Goal: Information Seeking & Learning: Learn about a topic

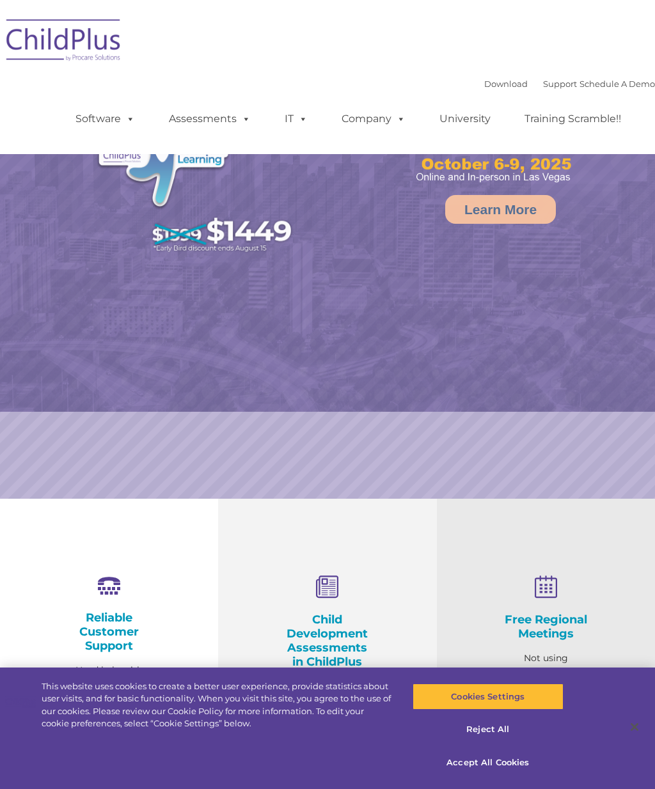
select select "MEDIUM"
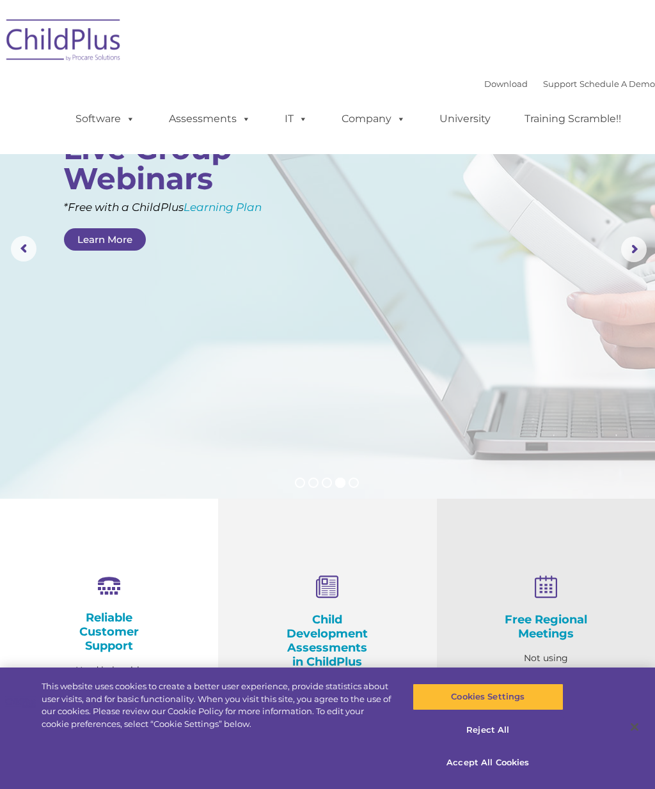
click at [404, 120] on span at bounding box center [399, 119] width 14 height 12
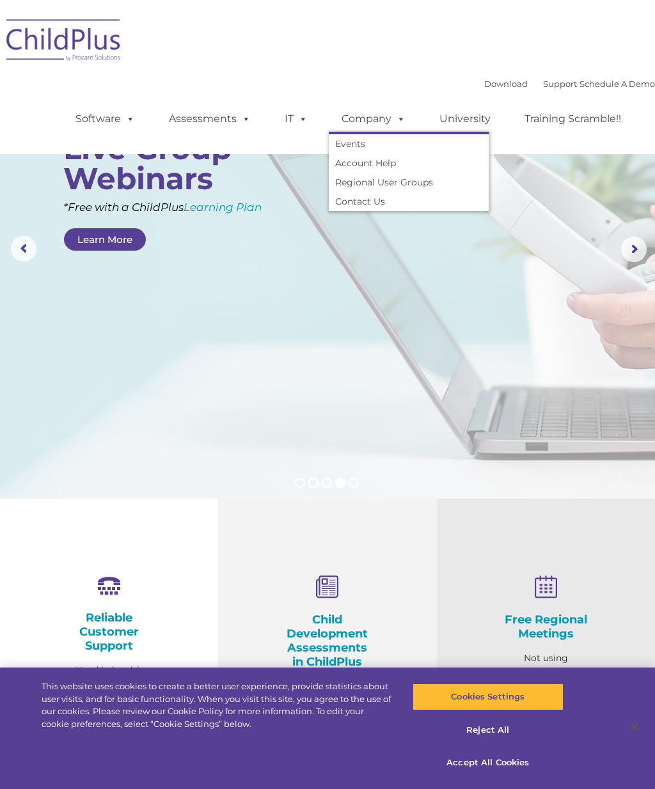
click at [306, 114] on span at bounding box center [301, 119] width 14 height 12
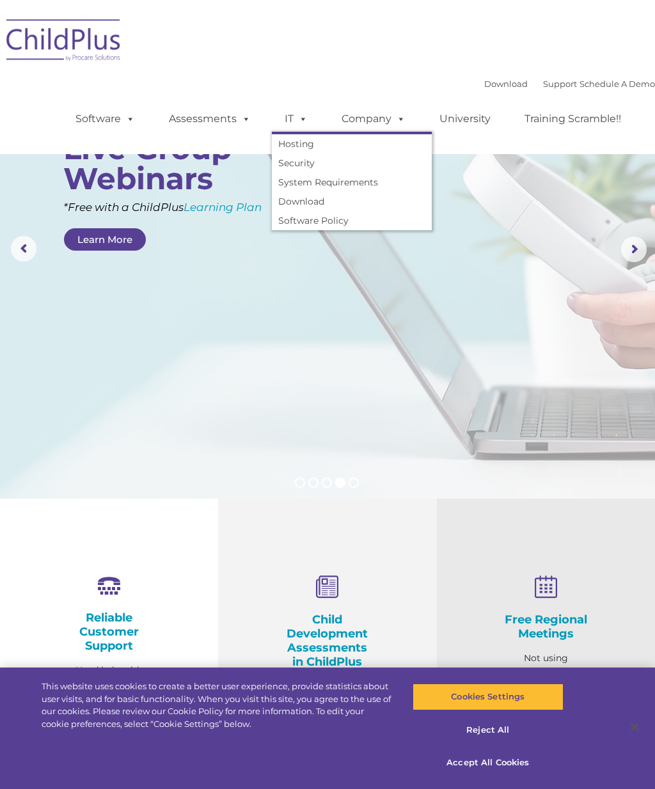
click at [248, 113] on span at bounding box center [244, 119] width 14 height 12
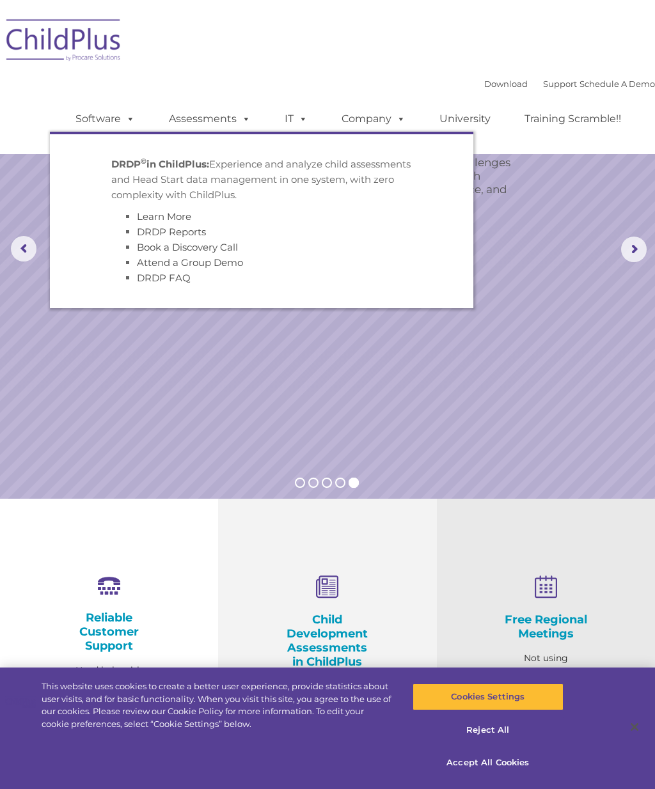
click at [135, 113] on span at bounding box center [128, 119] width 14 height 12
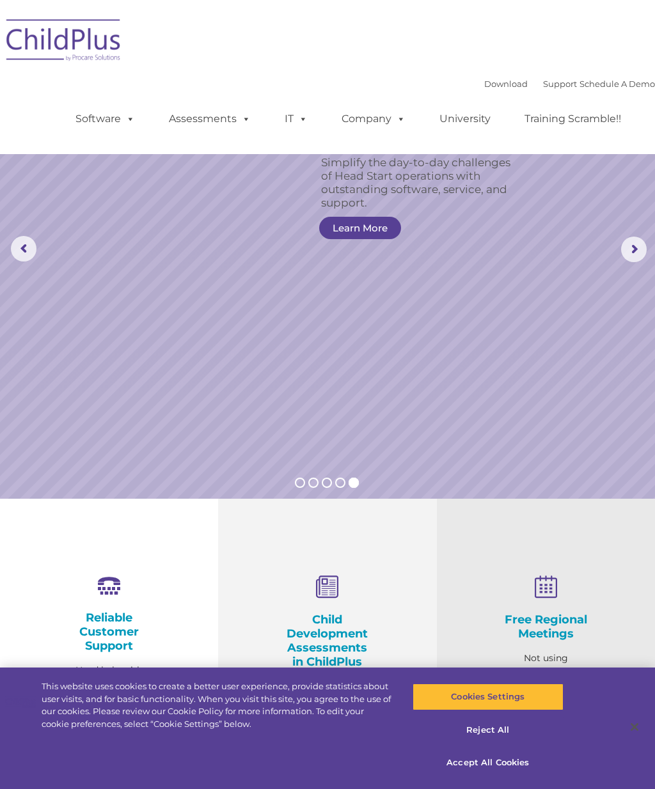
click at [555, 299] on rs-slide "Simplify the day-to-day challenges of Head Start operations with outstanding so…" at bounding box center [327, 249] width 655 height 499
click at [369, 236] on link "Learn More" at bounding box center [360, 228] width 82 height 22
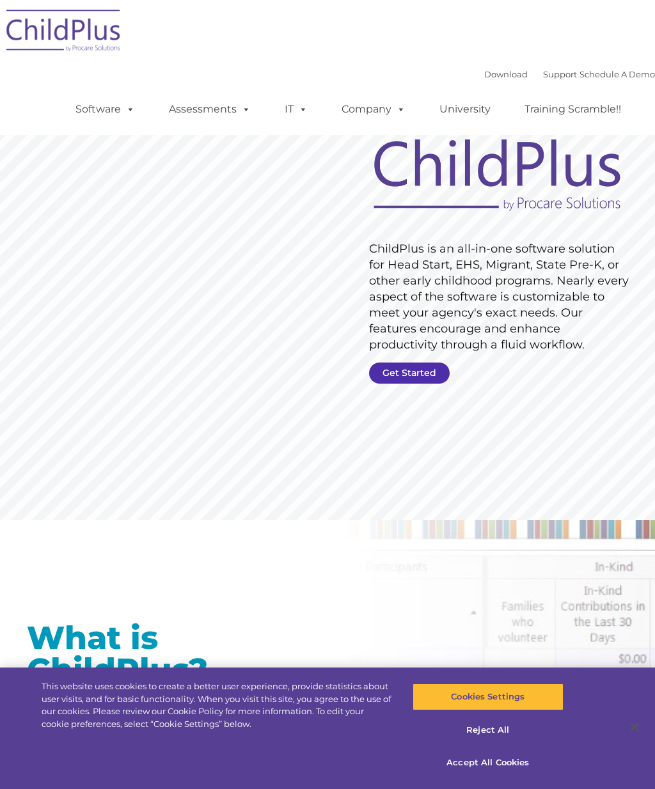
click at [428, 379] on link "Get Started" at bounding box center [409, 373] width 81 height 21
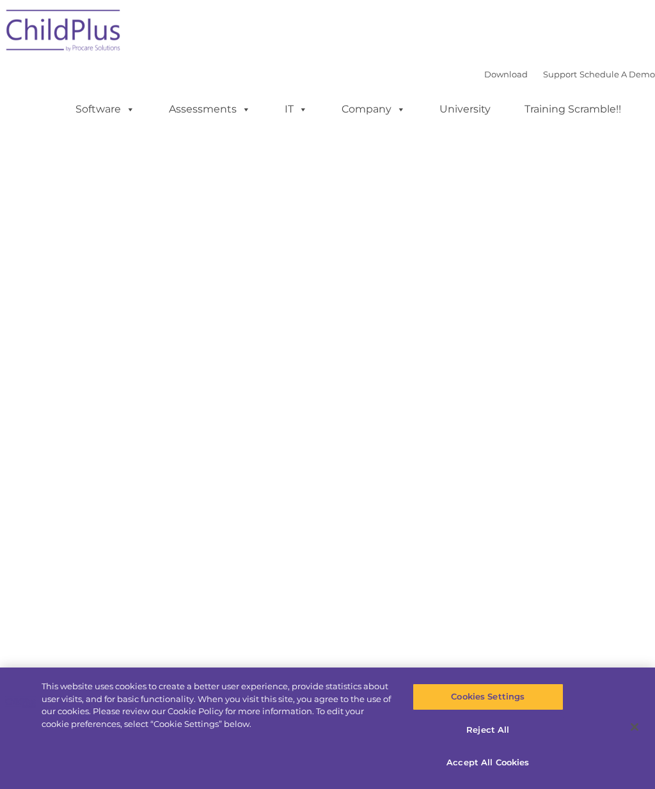
select select "MEDIUM"
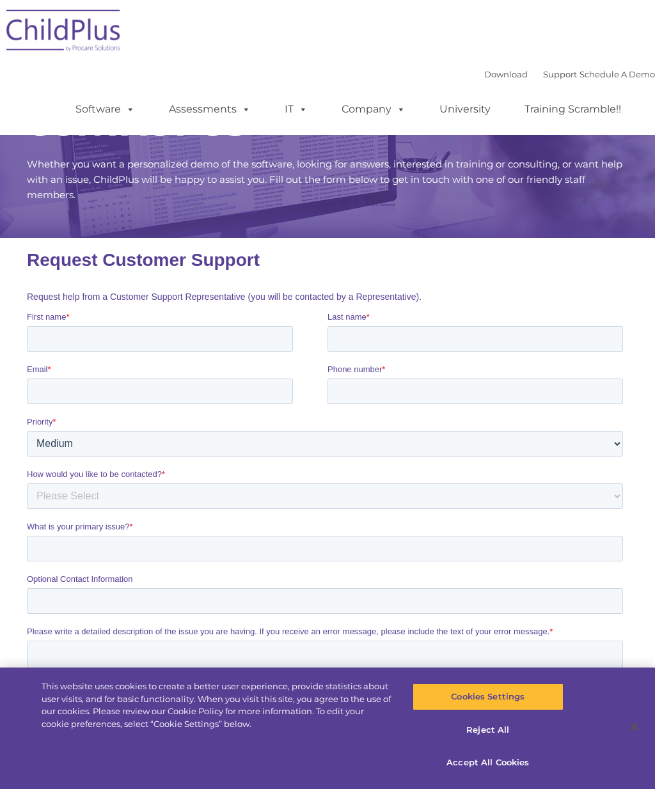
click at [82, 32] on img at bounding box center [64, 33] width 128 height 64
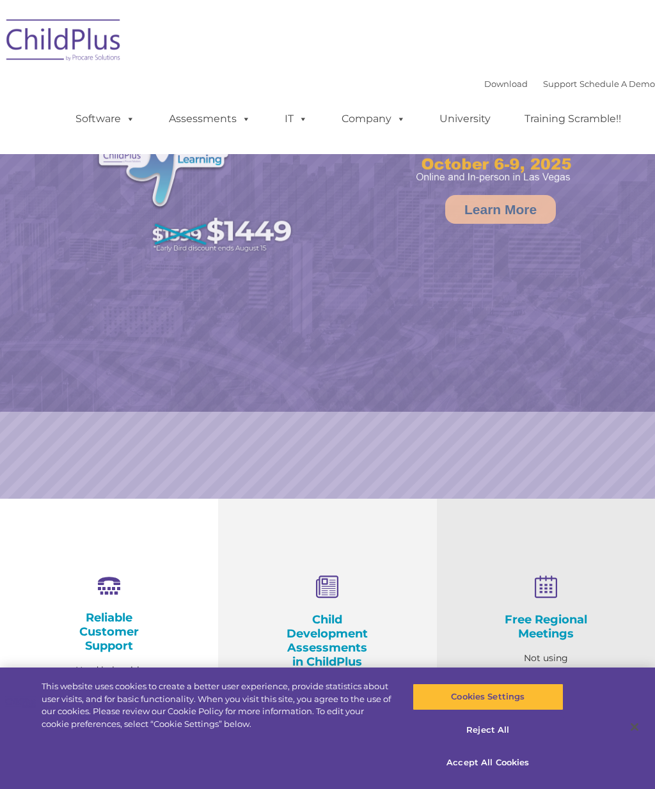
select select "MEDIUM"
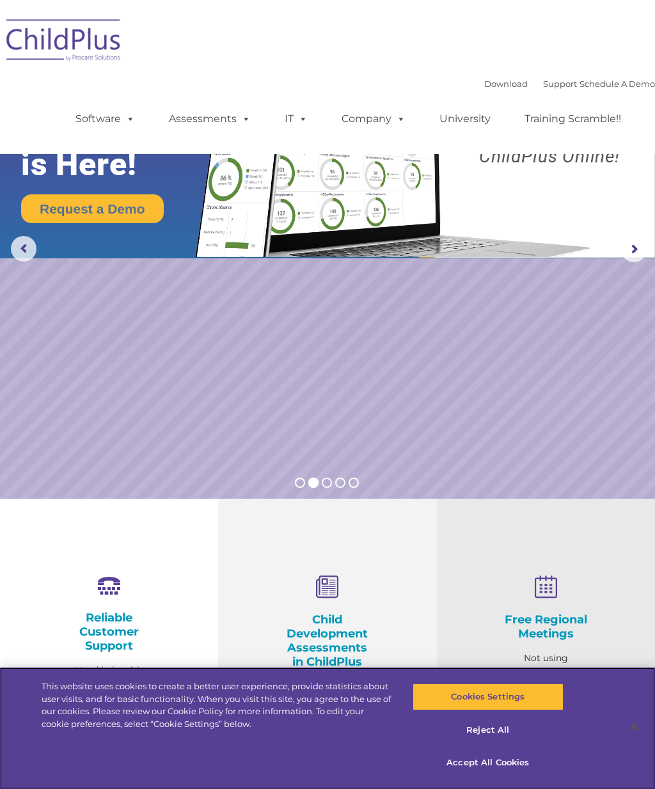
scroll to position [22, 0]
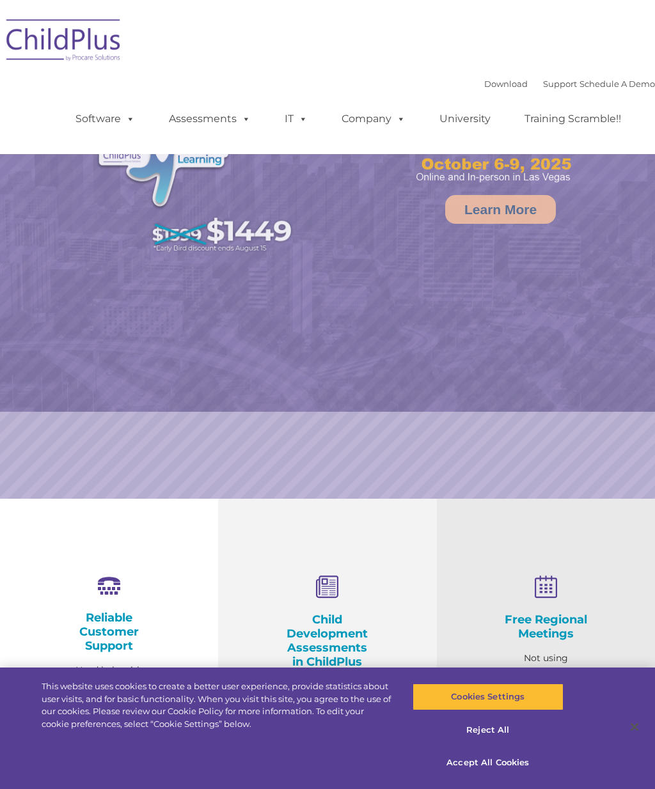
select select "MEDIUM"
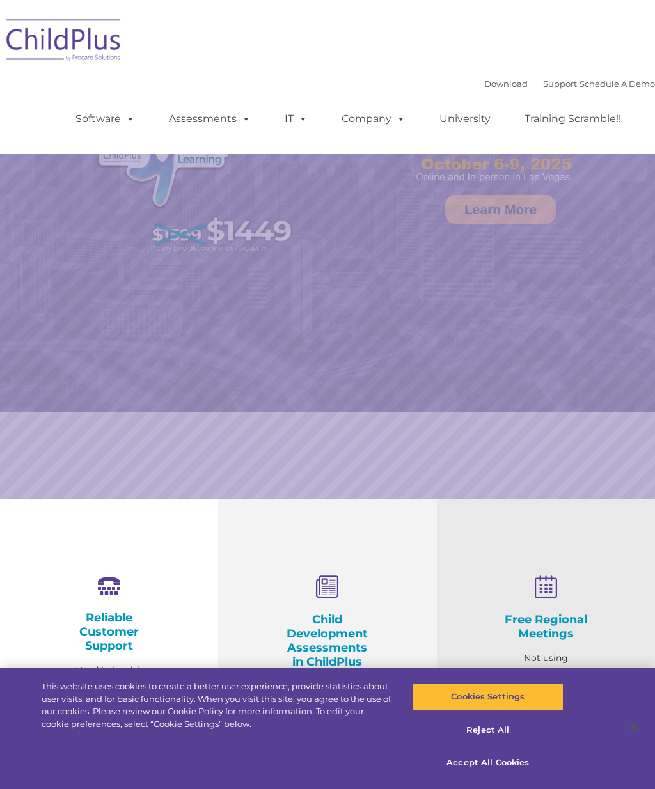
select select "MEDIUM"
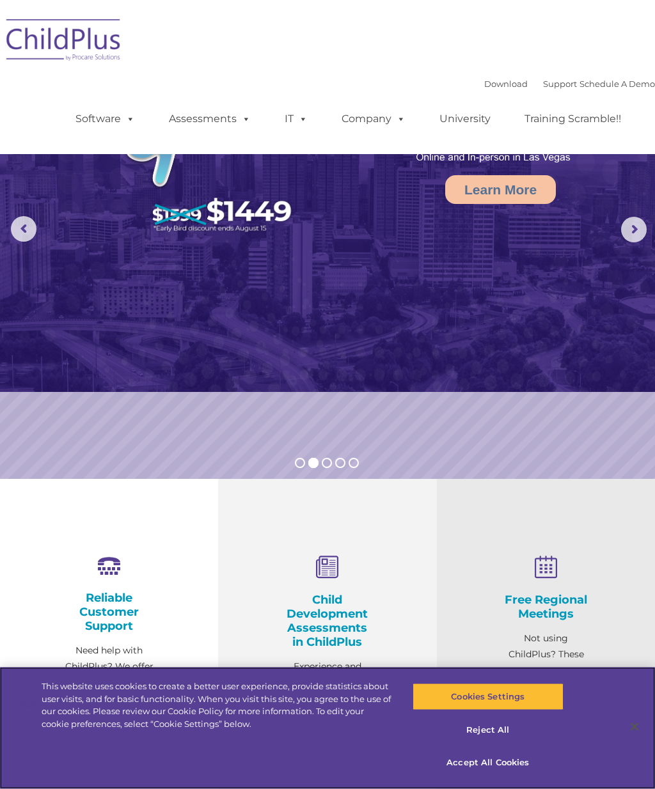
scroll to position [20, 0]
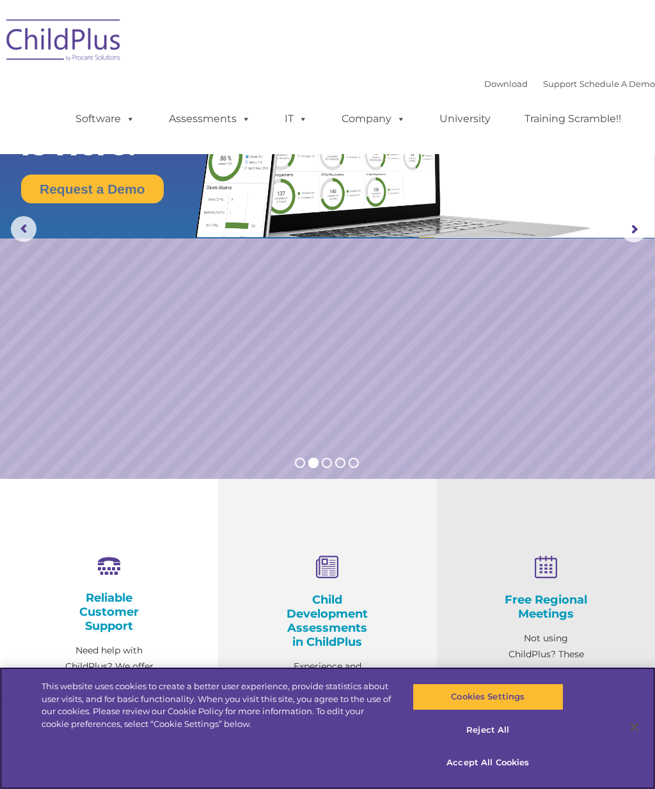
click at [505, 777] on button "Accept All Cookies" at bounding box center [488, 763] width 151 height 27
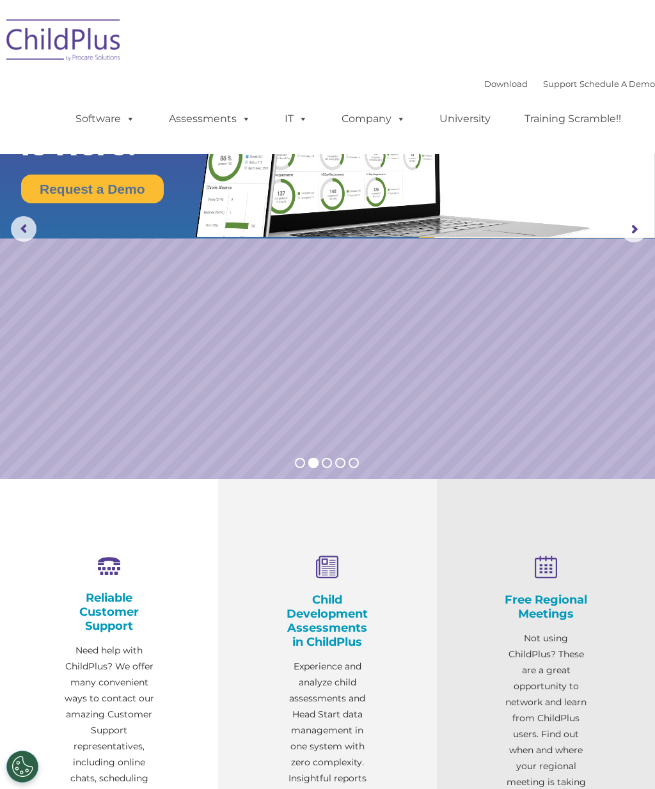
scroll to position [0, 0]
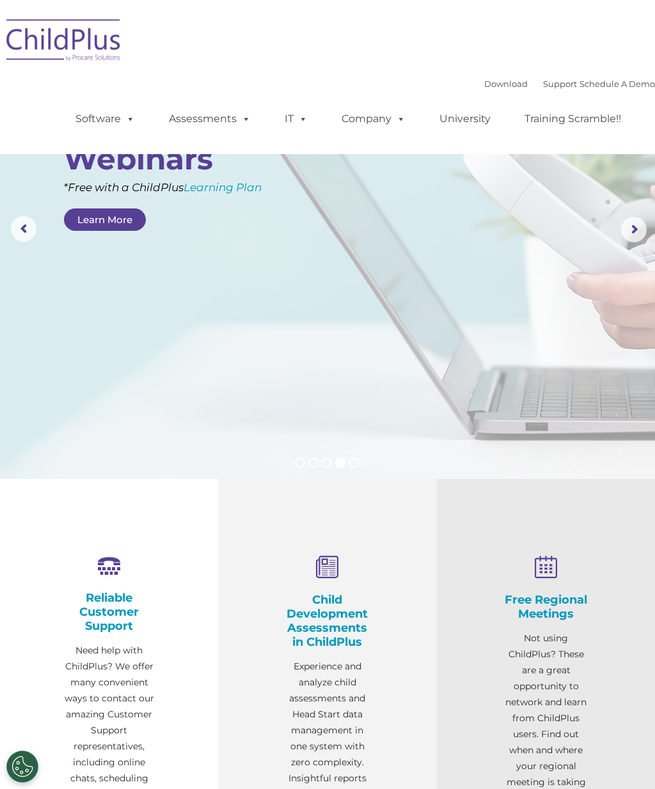
click at [630, 230] on rs-arrow at bounding box center [634, 230] width 26 height 26
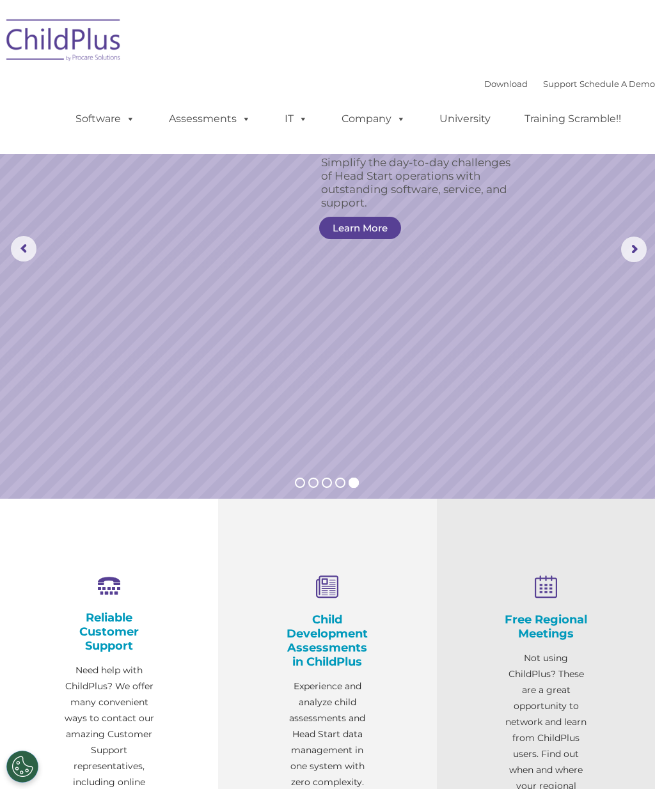
click at [392, 122] on span at bounding box center [399, 119] width 14 height 12
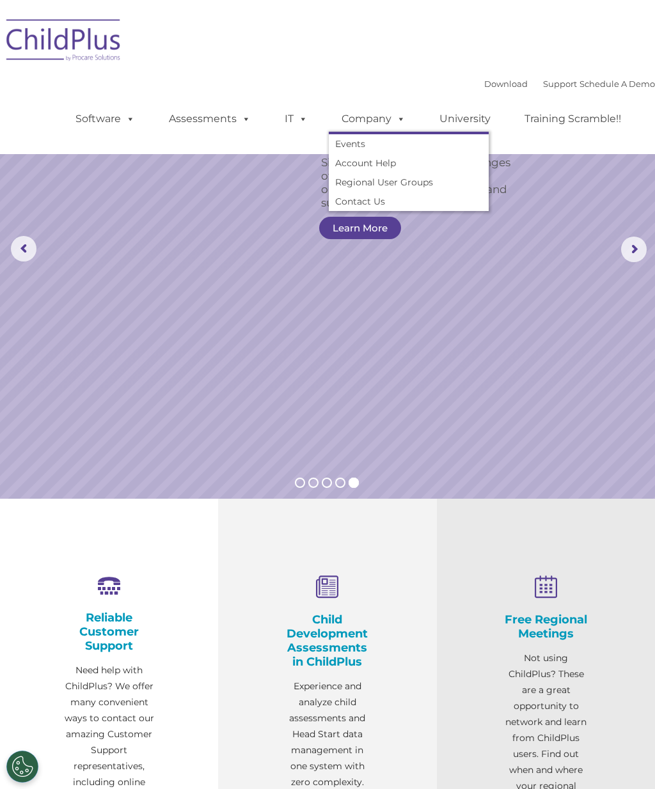
click at [384, 157] on link "Account Help" at bounding box center [409, 163] width 160 height 19
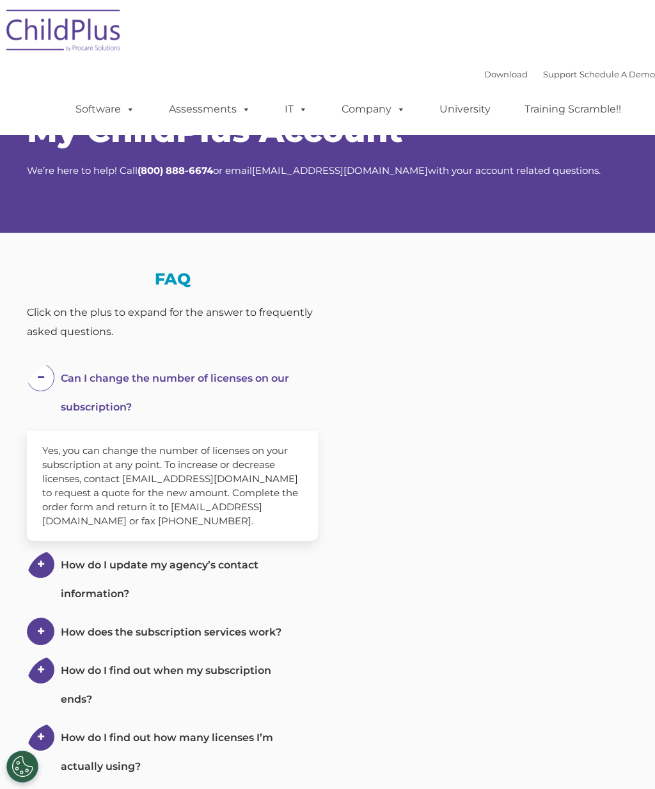
select select "MEDIUM"
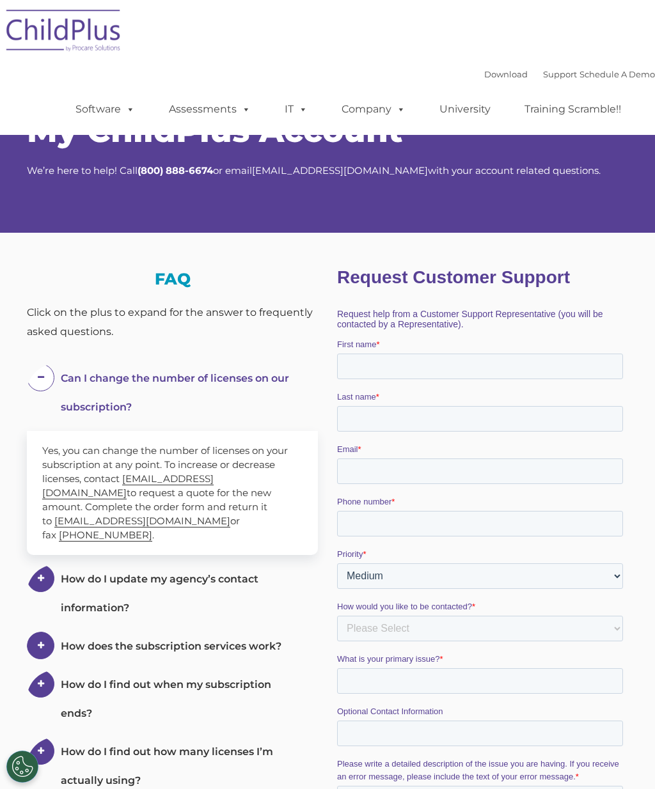
click at [248, 104] on span at bounding box center [244, 109] width 14 height 12
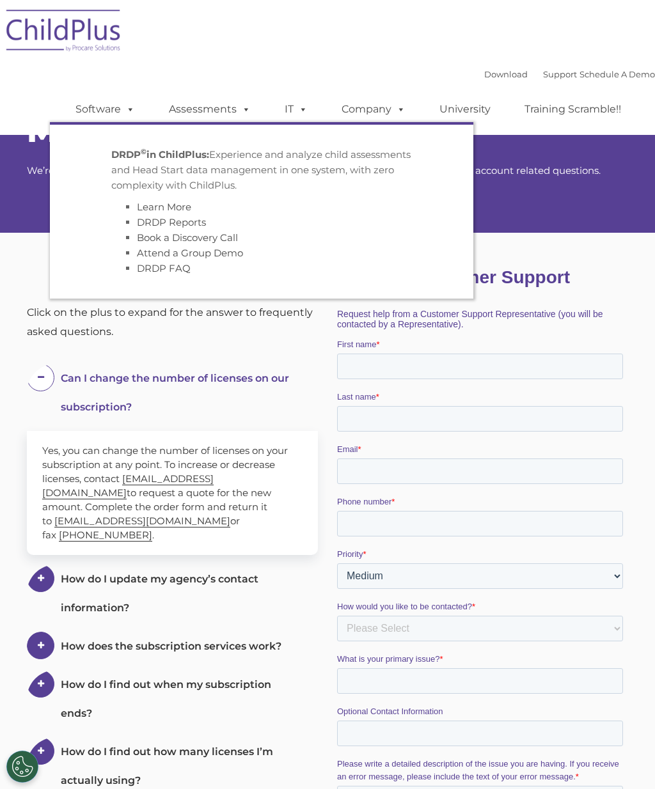
click at [133, 106] on span at bounding box center [128, 109] width 14 height 12
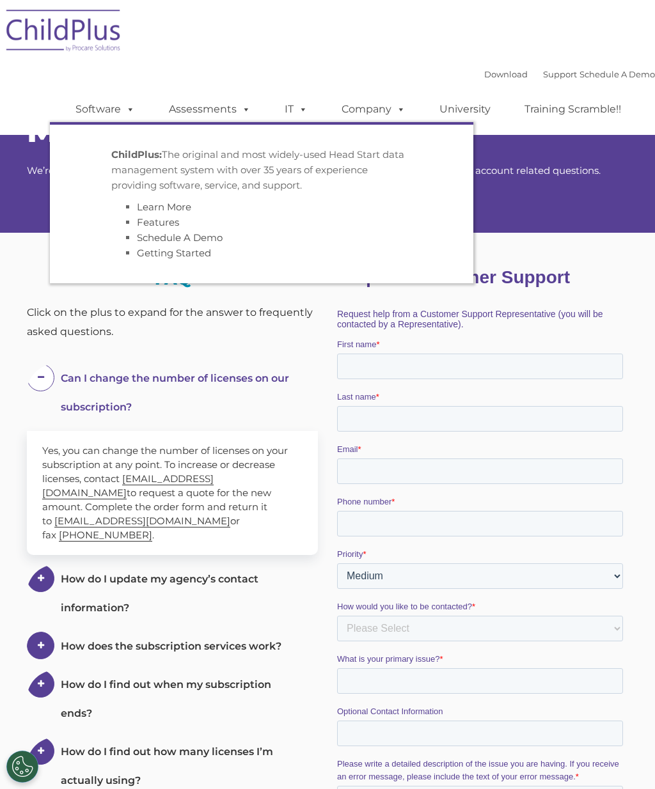
click at [182, 203] on link "Learn More" at bounding box center [164, 207] width 54 height 12
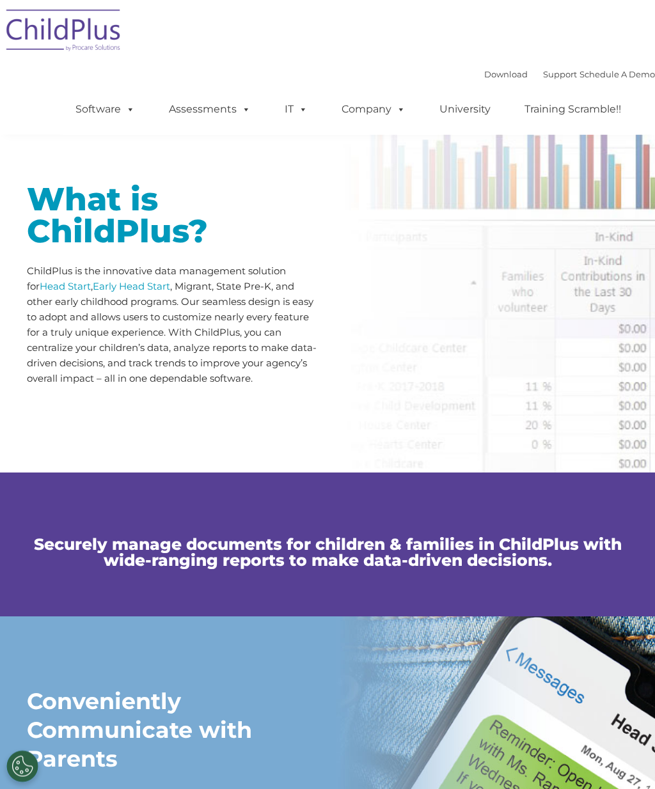
scroll to position [440, 0]
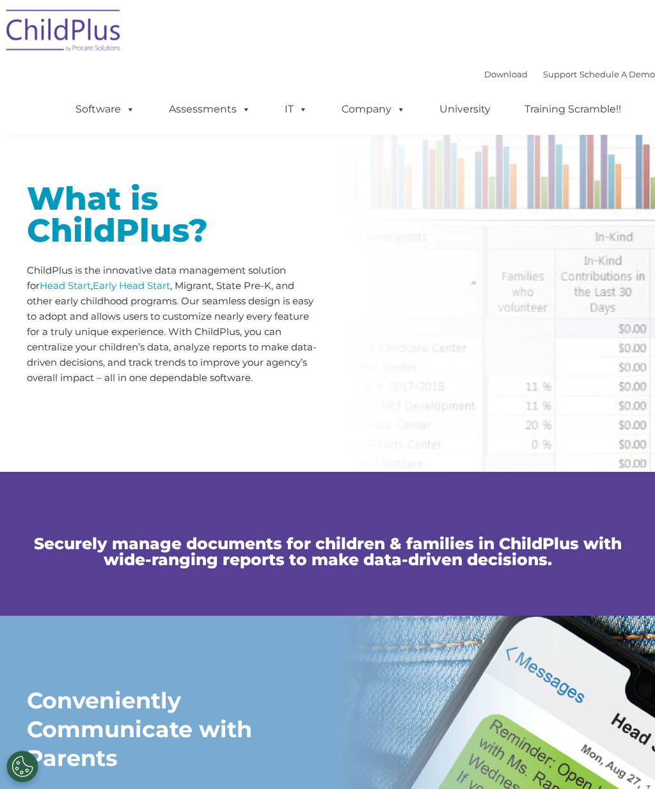
click at [71, 210] on h1 "What is ChildPlus?" at bounding box center [172, 215] width 291 height 64
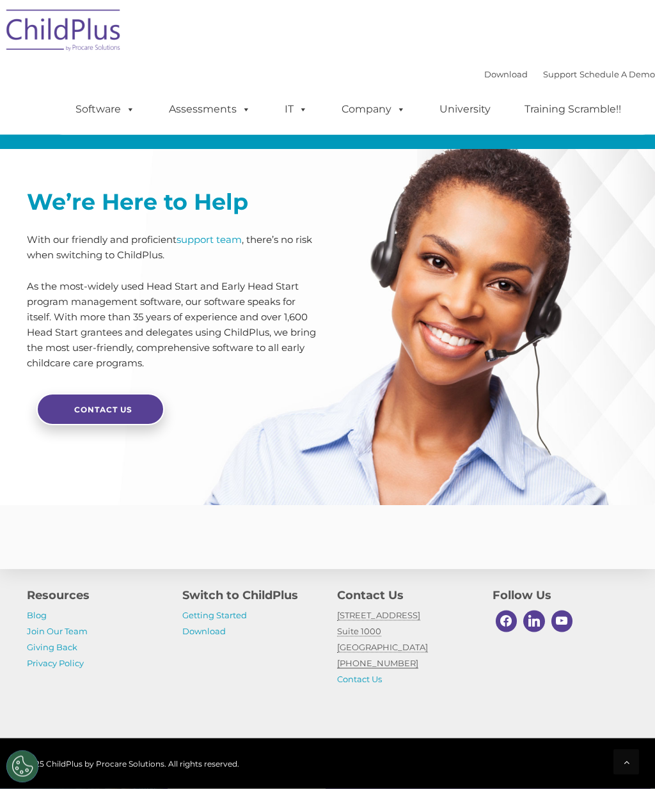
scroll to position [2932, 0]
click at [186, 621] on link "Getting Started" at bounding box center [214, 615] width 65 height 10
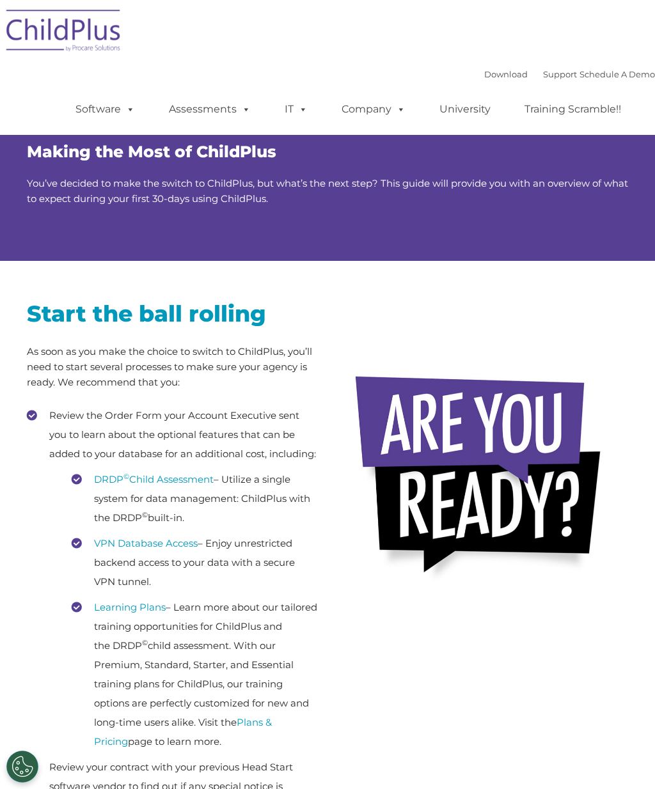
click at [488, 79] on link "Download" at bounding box center [506, 74] width 44 height 10
click at [74, 320] on h2 "Start the ball rolling" at bounding box center [172, 313] width 291 height 29
click at [140, 486] on link "DRDP © Child Assessment" at bounding box center [154, 479] width 120 height 12
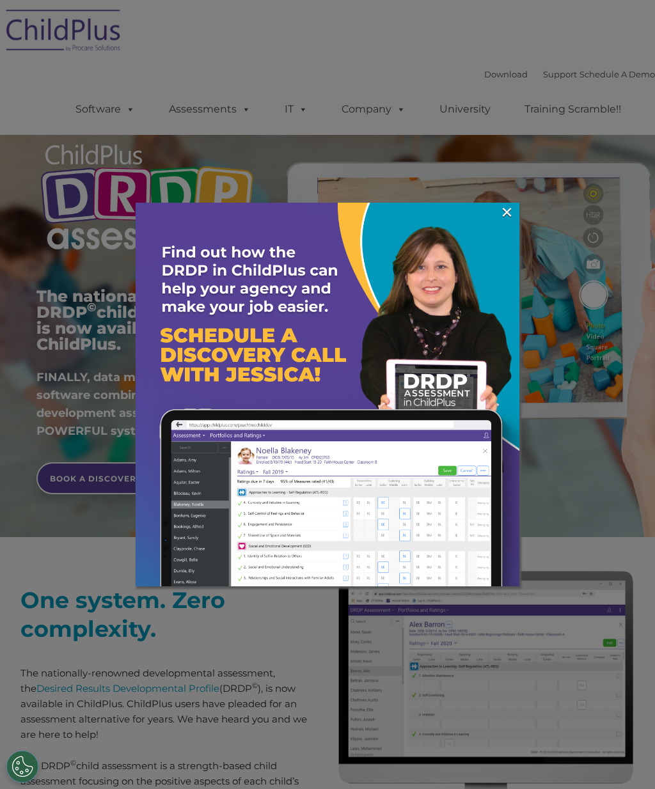
click at [504, 218] on link "×" at bounding box center [507, 212] width 15 height 13
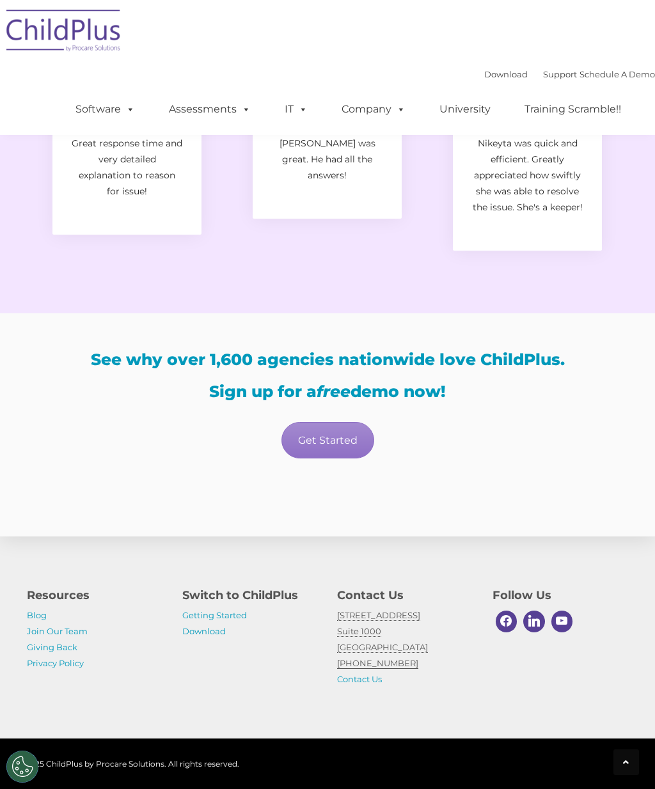
scroll to position [2005, 0]
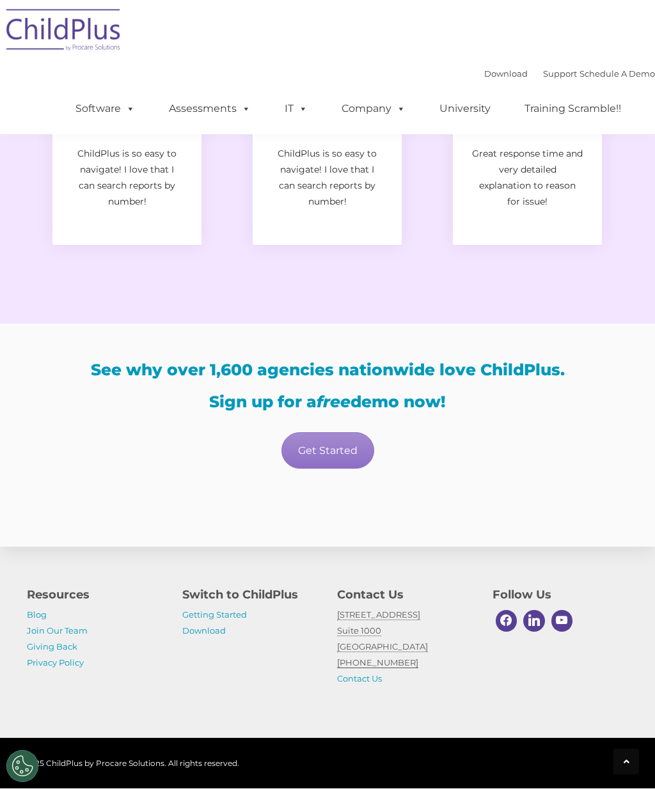
click at [186, 637] on link "Download" at bounding box center [204, 631] width 44 height 10
